Goal: Task Accomplishment & Management: Manage account settings

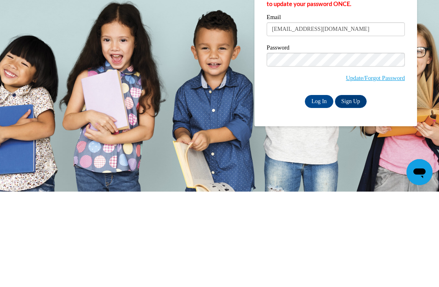
click at [319, 191] on input "Log In" at bounding box center [319, 197] width 28 height 13
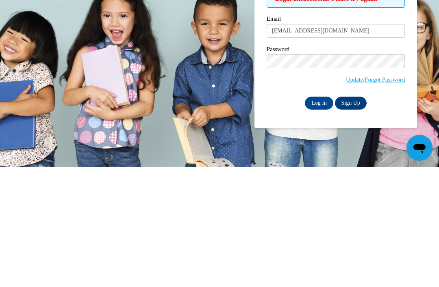
click at [315, 217] on input "Log In" at bounding box center [319, 223] width 28 height 13
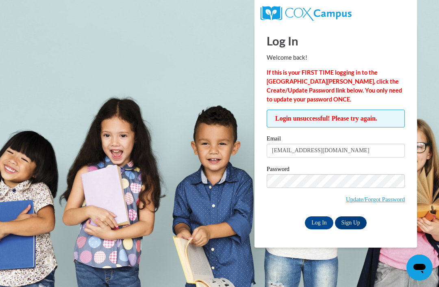
click at [329, 223] on input "Log In" at bounding box center [319, 223] width 28 height 13
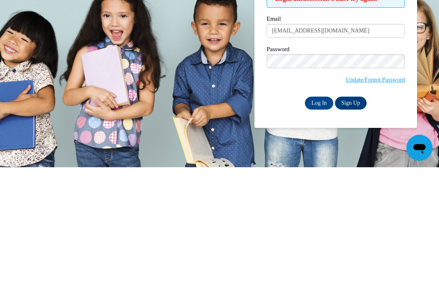
click at [318, 217] on input "Log In" at bounding box center [319, 223] width 28 height 13
click at [316, 217] on input "Log In" at bounding box center [319, 223] width 28 height 13
click at [318, 217] on input "Log In" at bounding box center [319, 223] width 28 height 13
